Goal: Task Accomplishment & Management: Manage account settings

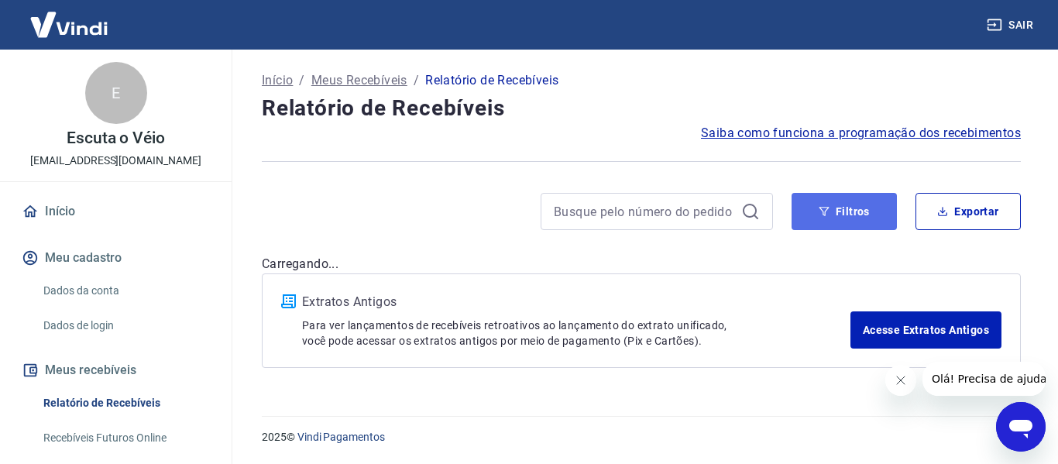
click at [867, 209] on button "Filtros" at bounding box center [843, 211] width 105 height 37
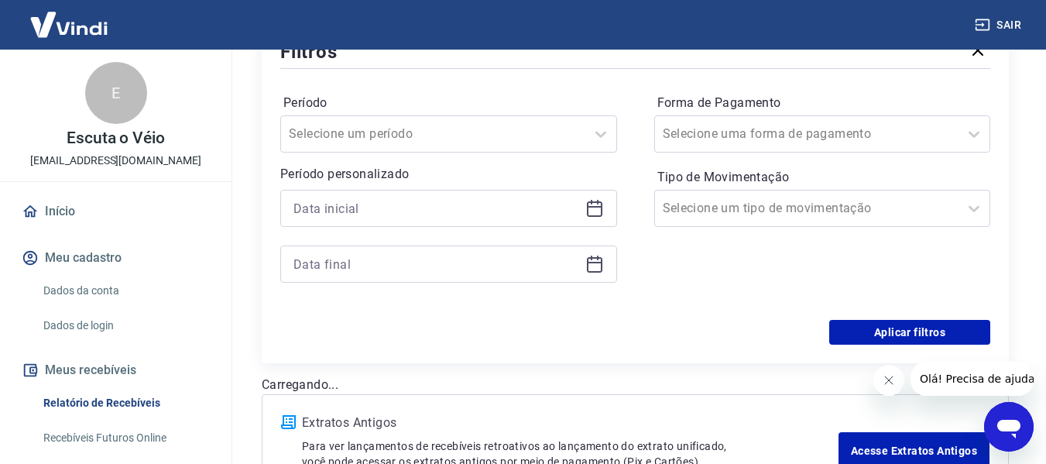
scroll to position [232, 0]
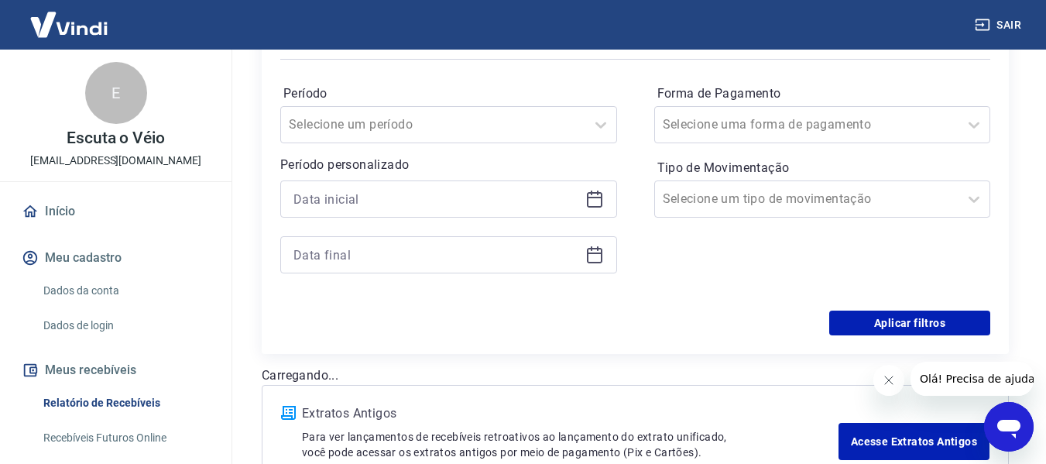
click at [601, 197] on icon at bounding box center [594, 198] width 15 height 2
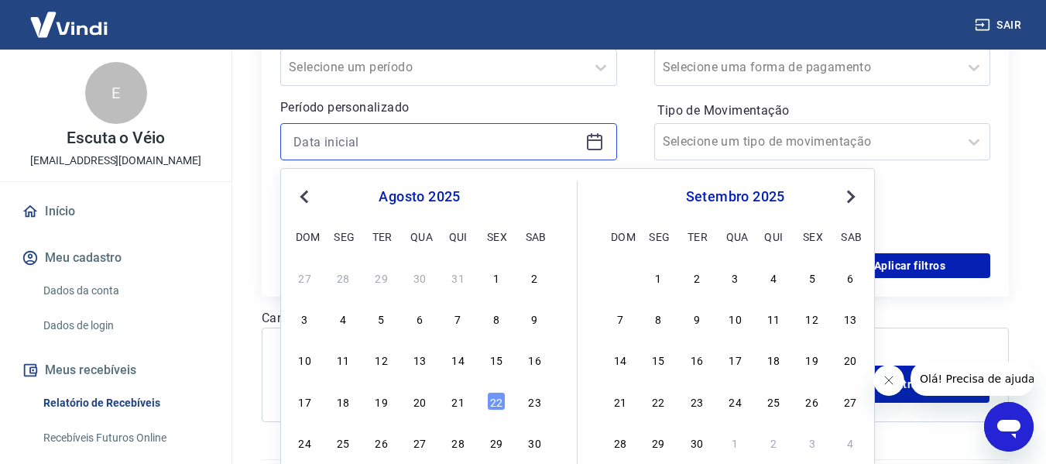
scroll to position [310, 0]
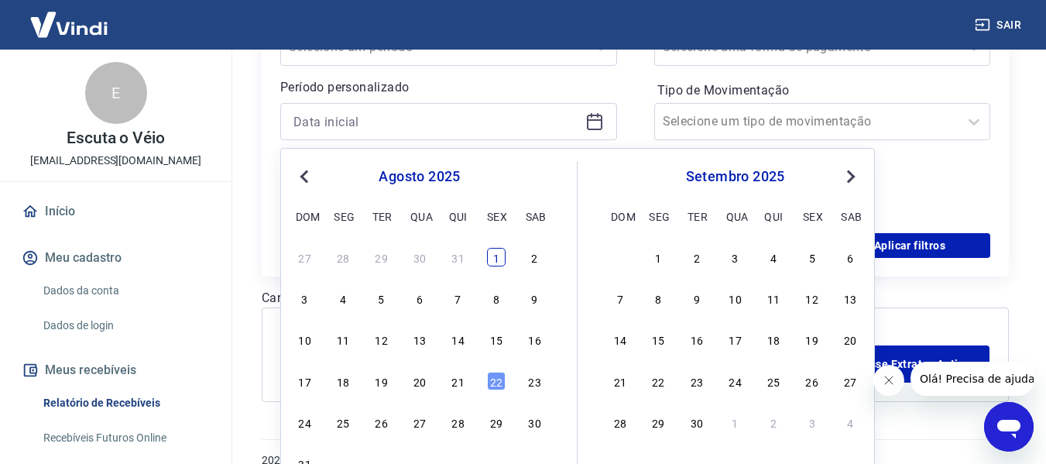
click at [498, 257] on div "1" at bounding box center [496, 257] width 19 height 19
type input "[DATE]"
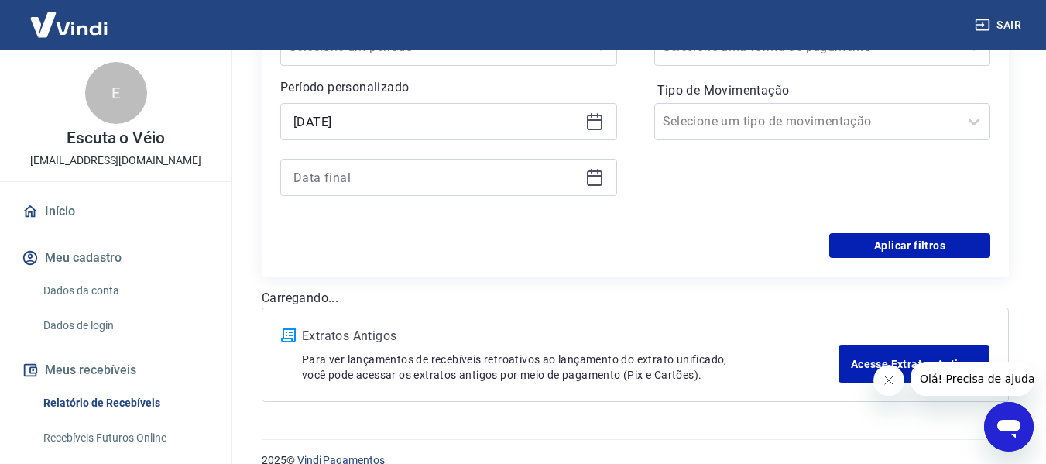
click at [592, 182] on icon at bounding box center [594, 177] width 19 height 19
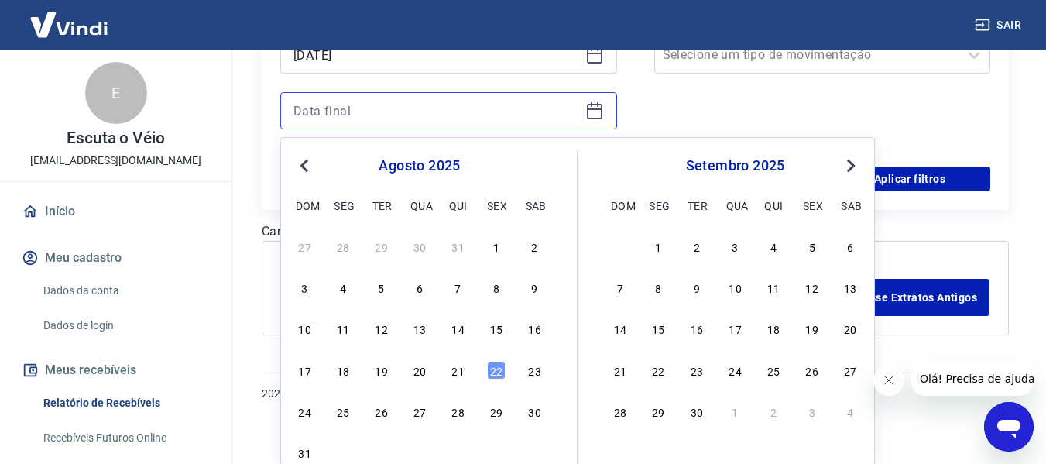
scroll to position [378, 0]
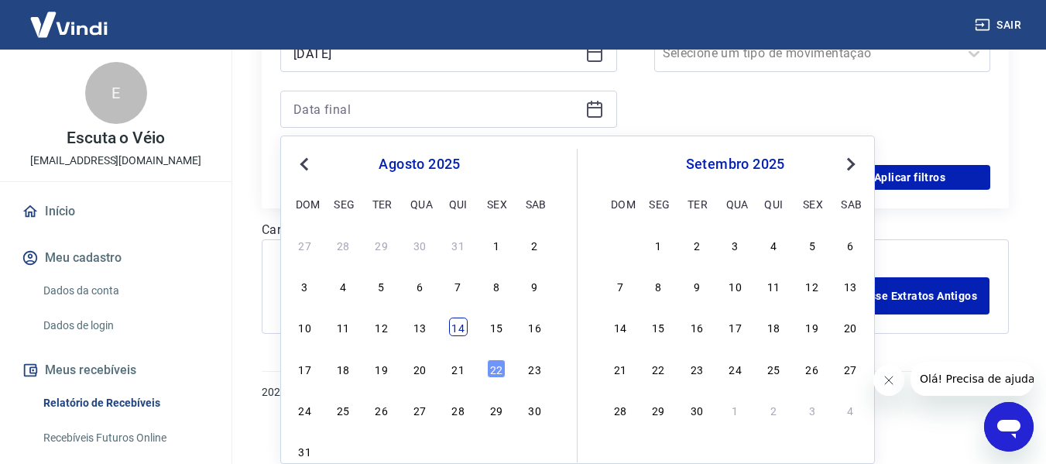
click at [463, 331] on div "14" at bounding box center [458, 326] width 19 height 19
type input "[DATE]"
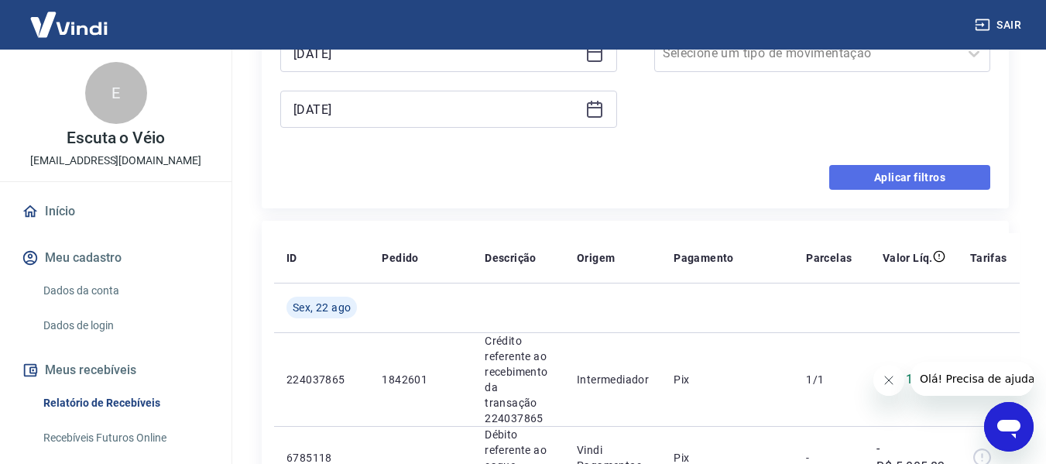
click at [942, 178] on button "Aplicar filtros" at bounding box center [909, 177] width 161 height 25
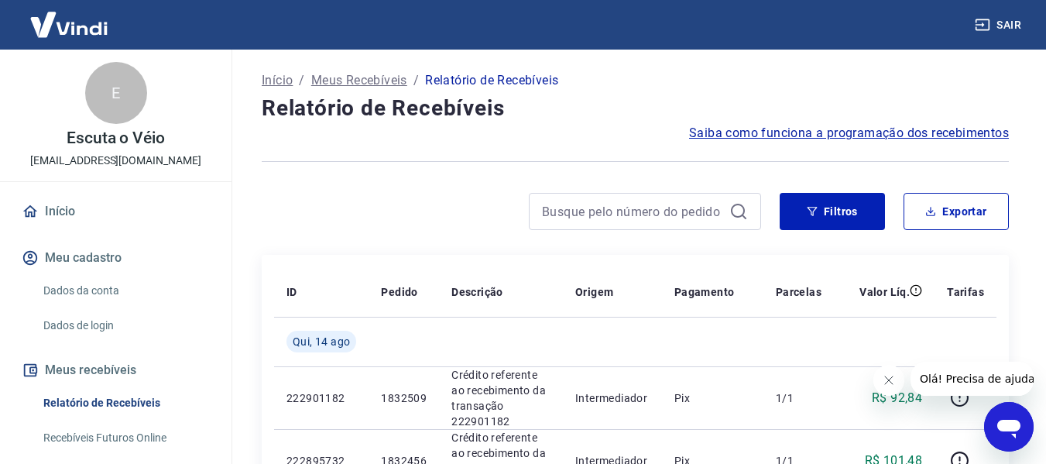
click at [889, 383] on icon "Fechar mensagem da empresa" at bounding box center [888, 380] width 12 height 12
click at [946, 211] on button "Exportar" at bounding box center [956, 211] width 105 height 37
type input "[DATE]"
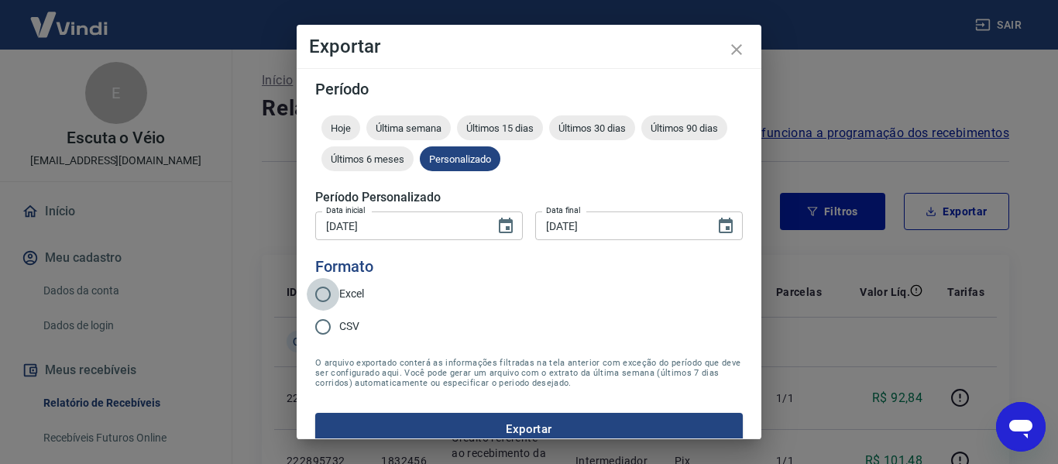
click at [331, 291] on input "Excel" at bounding box center [323, 294] width 33 height 33
radio input "true"
click at [587, 425] on button "Exportar" at bounding box center [528, 429] width 427 height 33
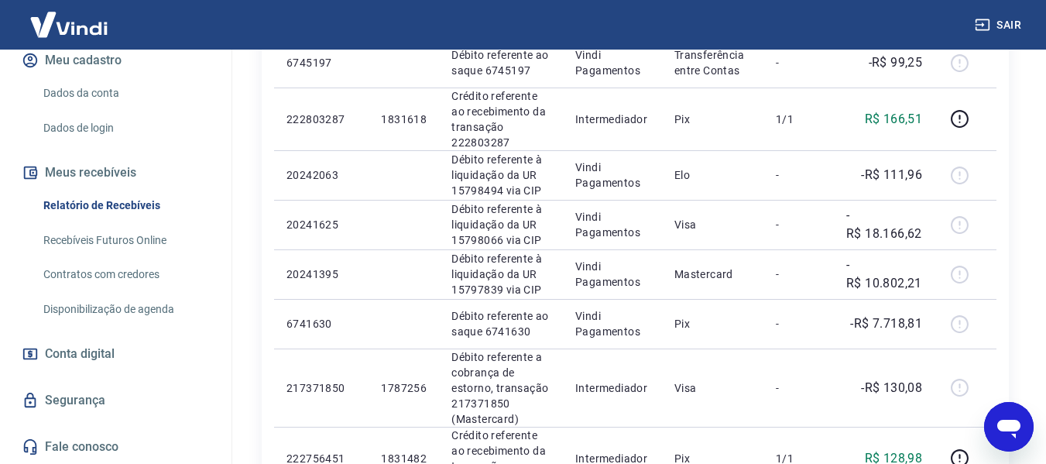
scroll to position [929, 0]
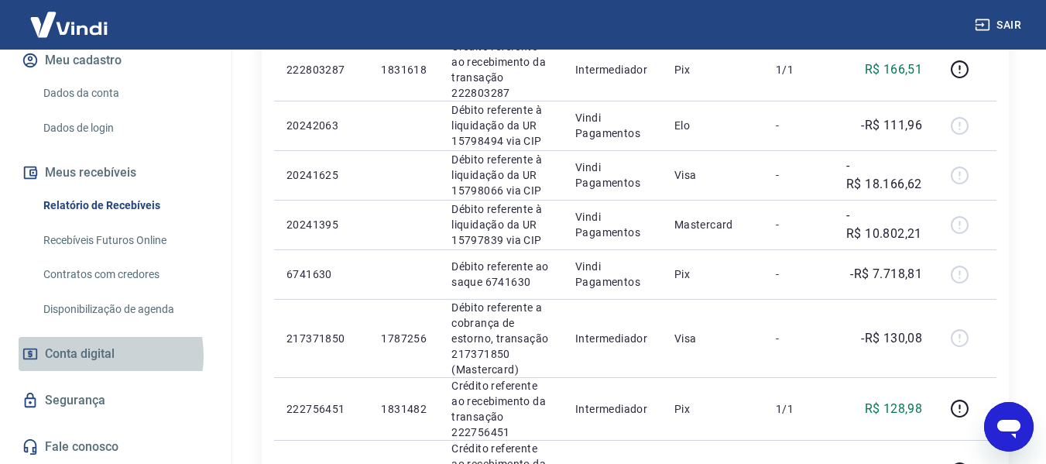
click at [89, 355] on span "Conta digital" at bounding box center [80, 354] width 70 height 22
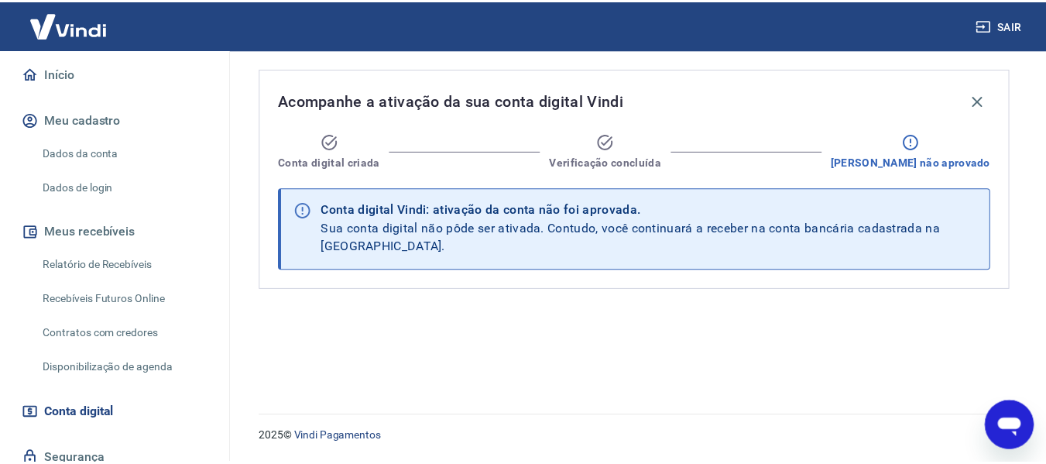
scroll to position [120, 0]
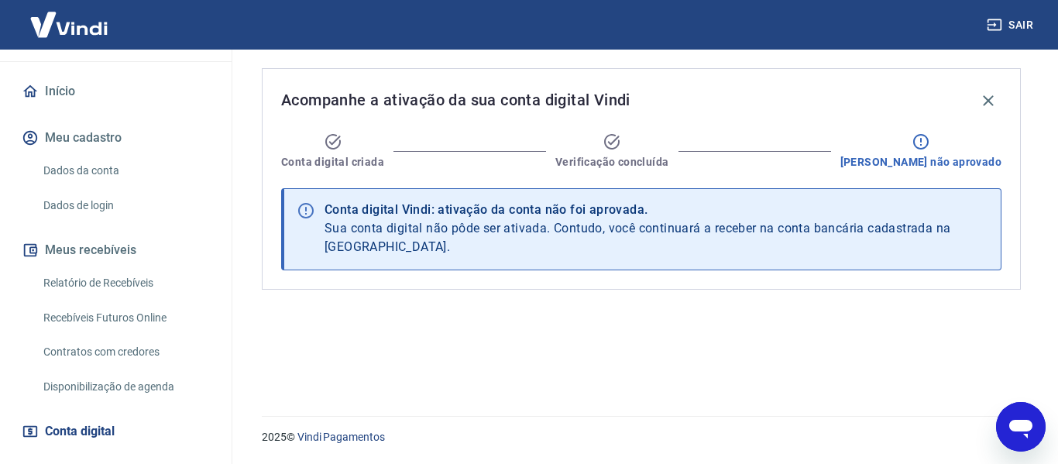
click at [135, 385] on link "Disponibilização de agenda" at bounding box center [125, 387] width 176 height 32
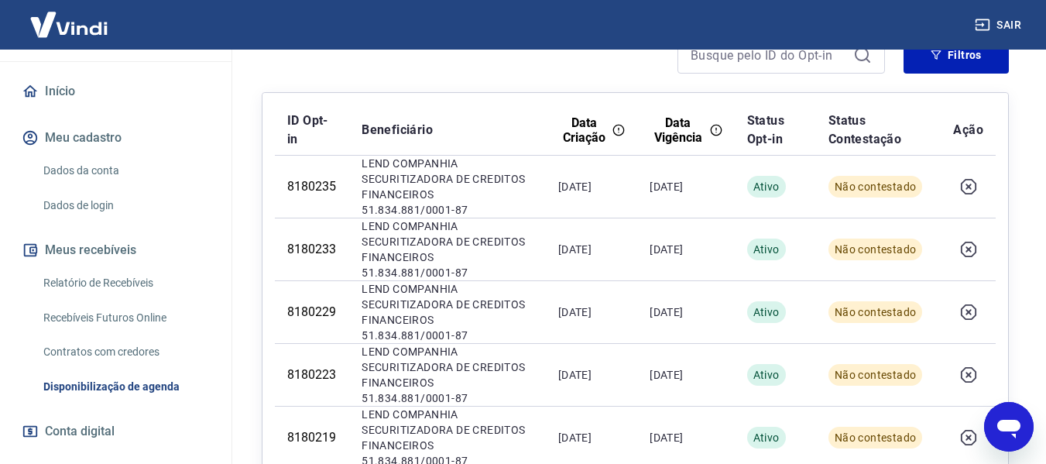
scroll to position [235, 0]
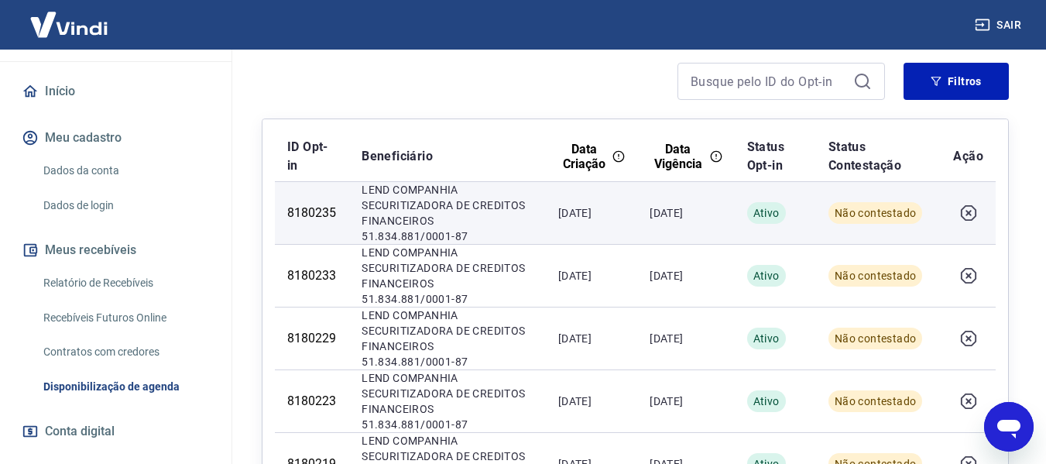
click at [385, 208] on p "LEND COMPANHIA SECURITIZADORA DE CREDITOS FINANCEIROS" at bounding box center [448, 205] width 172 height 46
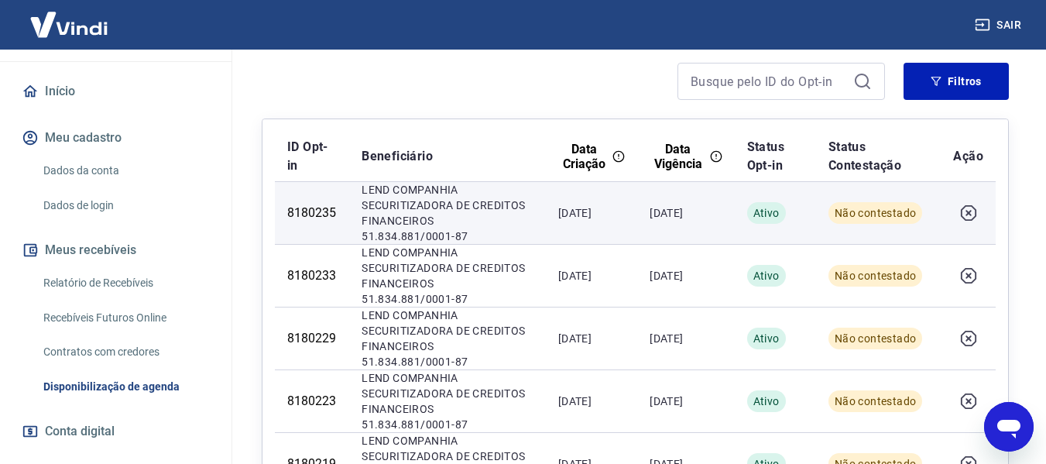
click at [276, 213] on td "8180235" at bounding box center [312, 212] width 74 height 63
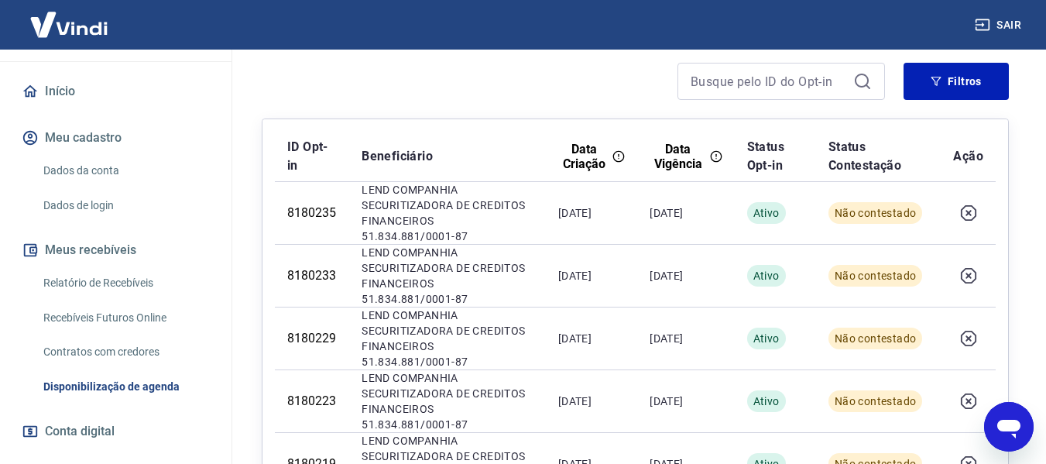
click at [139, 350] on link "Contratos com credores" at bounding box center [125, 352] width 176 height 32
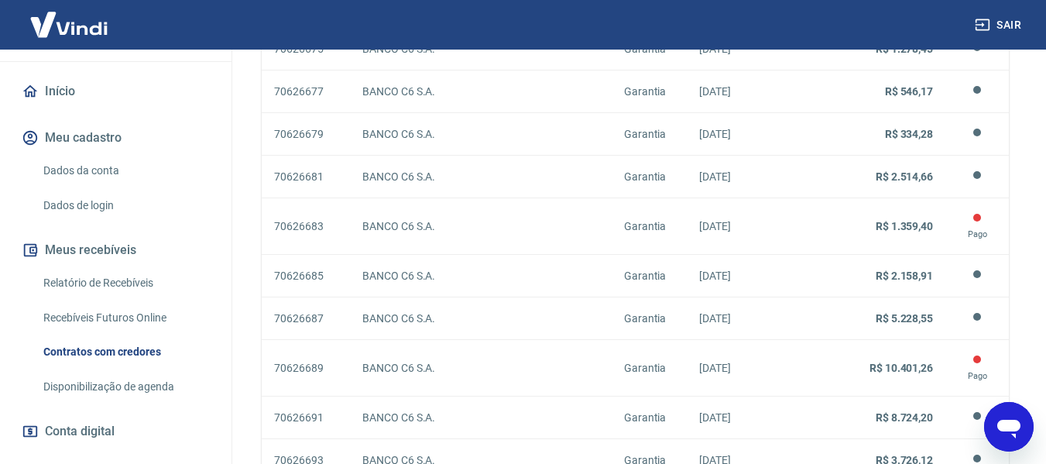
scroll to position [1319, 0]
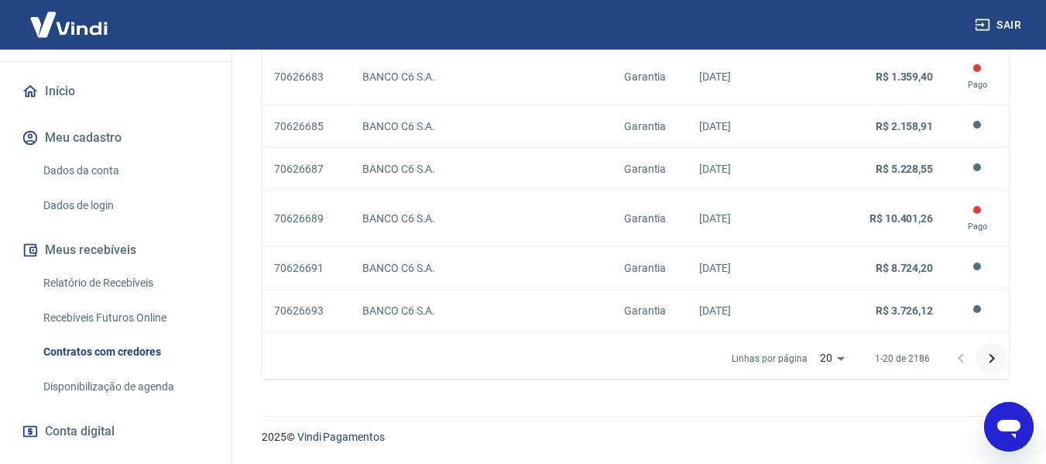
click at [982, 356] on button "Próxima página" at bounding box center [991, 358] width 31 height 31
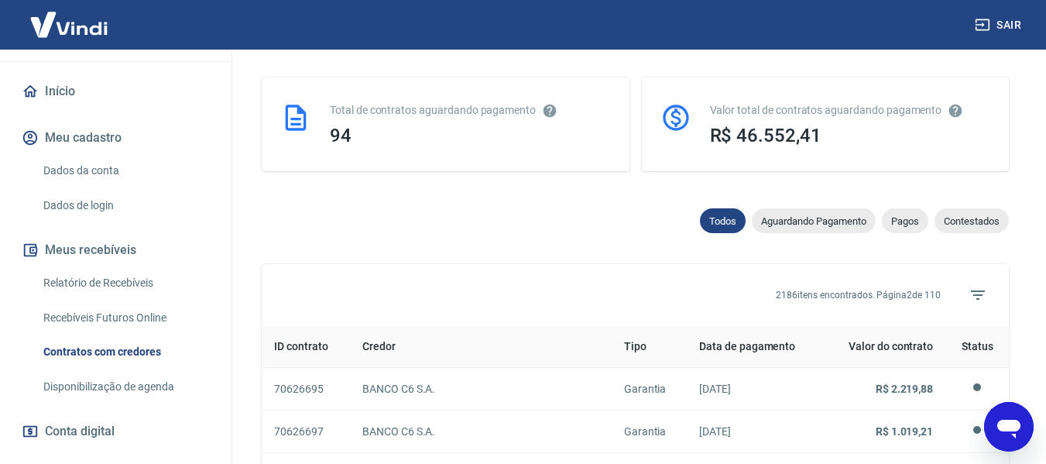
scroll to position [1319, 0]
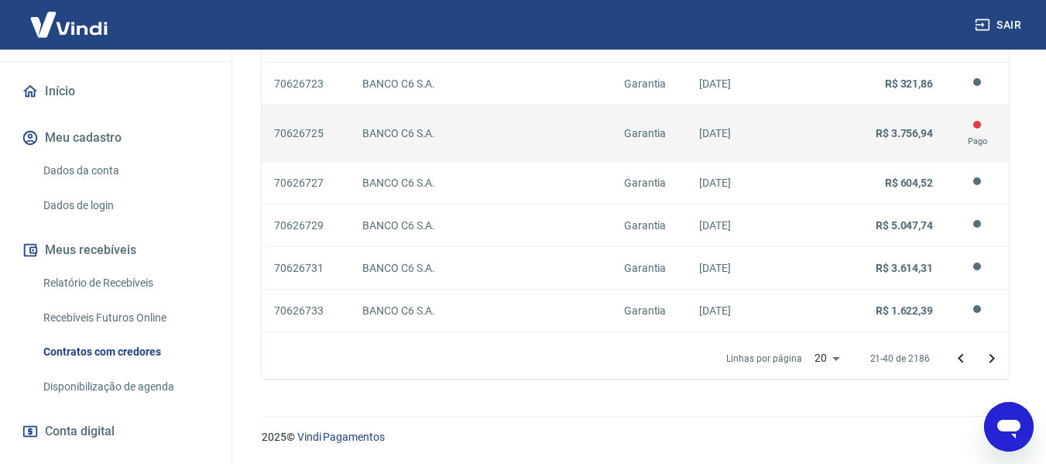
drag, startPoint x: 719, startPoint y: 141, endPoint x: 763, endPoint y: 142, distance: 44.1
click at [763, 142] on tr "70626725 BANCO C6 S.A. Garantia [DATE] R$ 3.756,94 Pago" at bounding box center [635, 133] width 747 height 57
